Goal: Task Accomplishment & Management: Complete application form

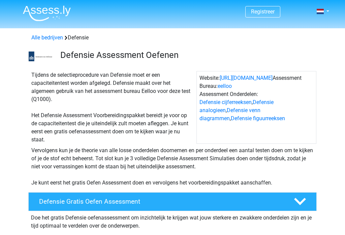
scroll to position [103, 0]
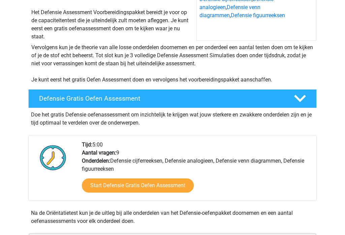
click at [35, 97] on div "Defensie Gratis Oefen Assessment" at bounding box center [161, 99] width 254 height 8
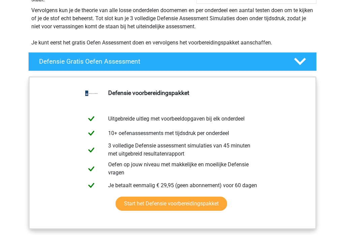
click at [43, 57] on div "Defensie Gratis Oefen Assessment" at bounding box center [172, 62] width 289 height 19
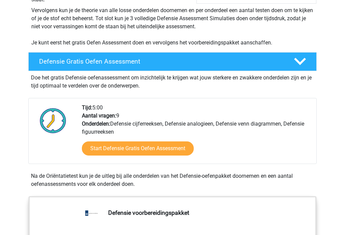
click at [94, 146] on link "Start Defensie Gratis Oefen Assessment" at bounding box center [138, 149] width 112 height 14
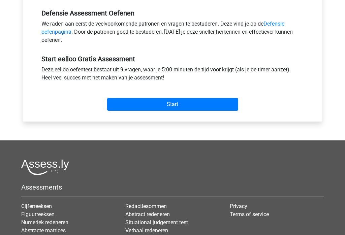
scroll to position [219, 0]
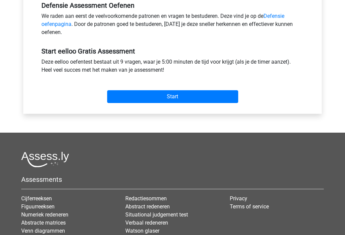
click at [226, 93] on input "Start" at bounding box center [172, 96] width 131 height 13
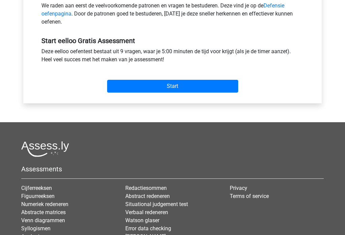
click at [130, 75] on div "Start" at bounding box center [172, 81] width 272 height 24
click at [114, 93] on input "Start" at bounding box center [172, 86] width 131 height 13
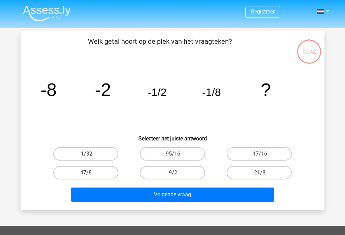
click at [89, 152] on label "-1/32" at bounding box center [85, 153] width 65 height 13
click at [89, 154] on input "-1/32" at bounding box center [88, 156] width 4 height 4
radio input "true"
click at [229, 199] on button "Volgende vraag" at bounding box center [173, 195] width 204 height 14
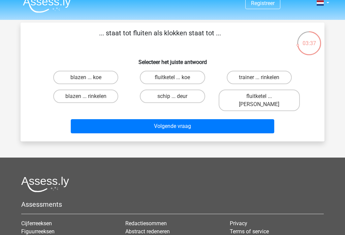
scroll to position [8, 0]
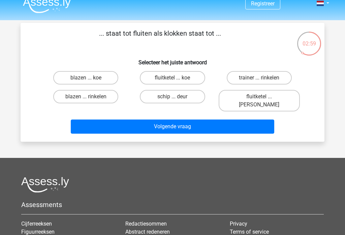
click at [82, 100] on label "blazen ... rinkelen" at bounding box center [85, 96] width 65 height 13
click at [86, 100] on input "blazen ... rinkelen" at bounding box center [88, 99] width 4 height 4
radio input "true"
click at [89, 121] on button "Volgende vraag" at bounding box center [173, 127] width 204 height 14
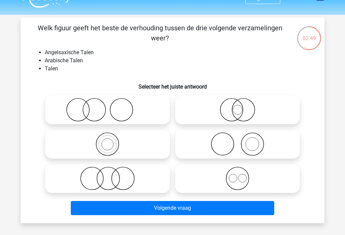
scroll to position [13, 0]
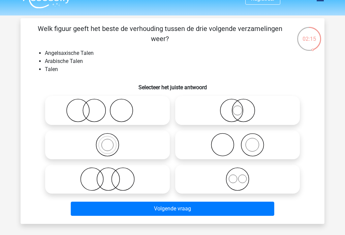
click at [229, 105] on icon at bounding box center [237, 111] width 119 height 24
click at [238, 105] on input "radio" at bounding box center [240, 105] width 4 height 4
radio input "true"
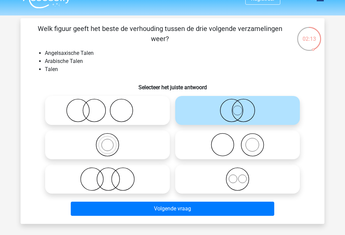
click at [95, 213] on button "Volgende vraag" at bounding box center [173, 209] width 204 height 14
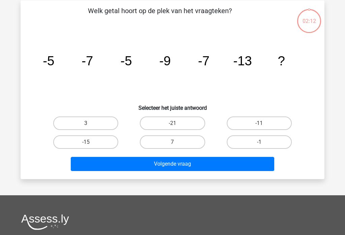
scroll to position [31, 0]
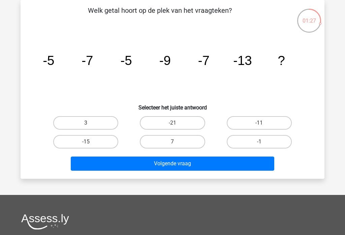
click at [156, 118] on label "-21" at bounding box center [172, 122] width 65 height 13
click at [173, 123] on input "-21" at bounding box center [175, 125] width 4 height 4
radio input "true"
click at [110, 165] on button "Volgende vraag" at bounding box center [173, 164] width 204 height 14
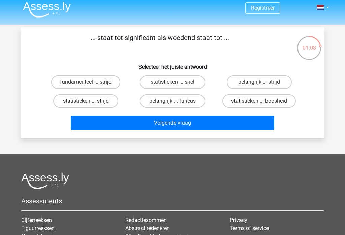
scroll to position [0, 0]
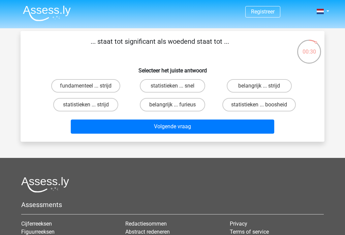
click at [246, 105] on label "statistieken ... boosheid" at bounding box center [260, 104] width 74 height 13
click at [259, 105] on input "statistieken ... boosheid" at bounding box center [261, 107] width 4 height 4
radio input "true"
click at [221, 131] on button "Volgende vraag" at bounding box center [173, 127] width 204 height 14
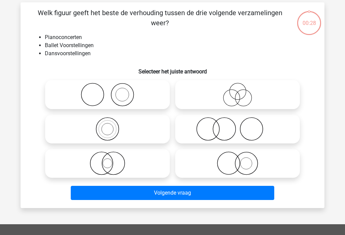
scroll to position [31, 0]
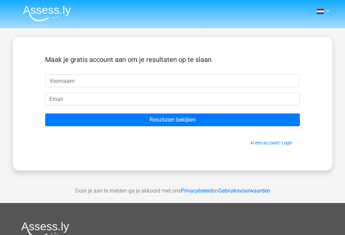
scroll to position [31, 0]
